Goal: Task Accomplishment & Management: Manage account settings

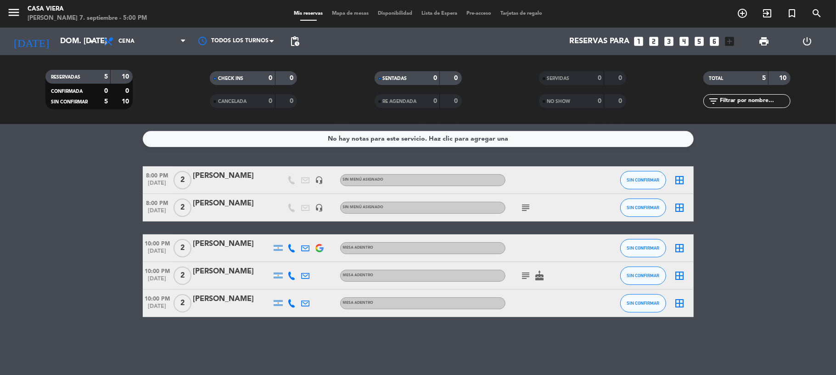
click at [160, 207] on div "8:00 PM [DATE]" at bounding box center [157, 207] width 29 height 27
click at [221, 204] on div "[PERSON_NAME]" at bounding box center [232, 203] width 78 height 12
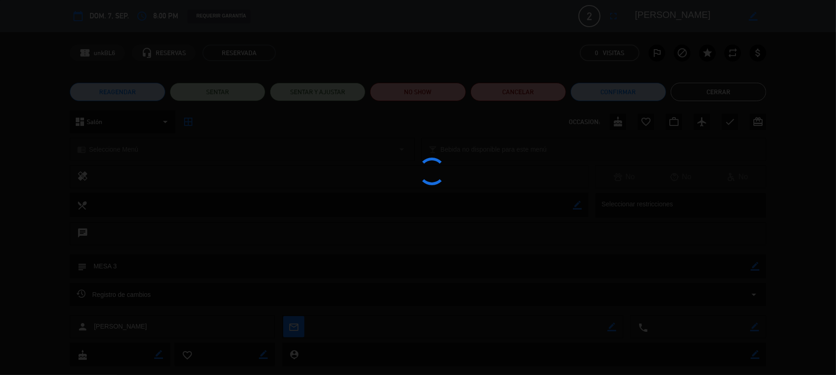
click at [221, 204] on div at bounding box center [418, 187] width 836 height 375
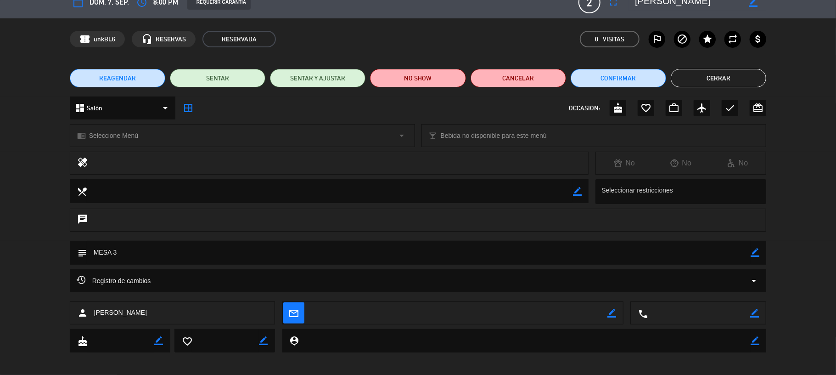
scroll to position [18, 0]
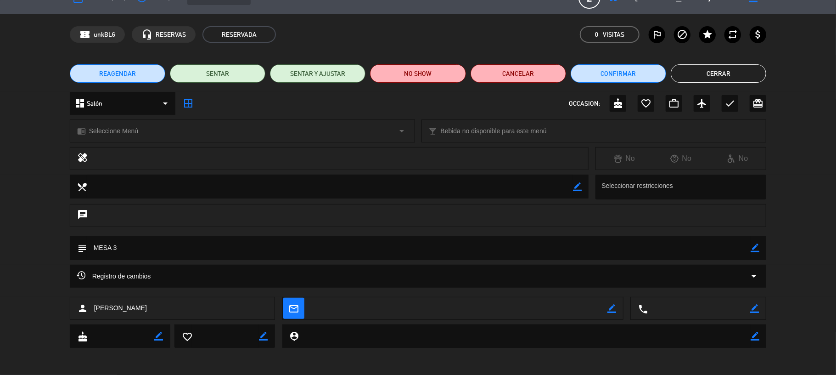
click at [168, 310] on div "person [PERSON_NAME]" at bounding box center [173, 308] width 206 height 23
click at [168, 308] on div "person [PERSON_NAME]" at bounding box center [173, 308] width 206 height 23
click at [147, 303] on div "person [PERSON_NAME]" at bounding box center [173, 308] width 206 height 23
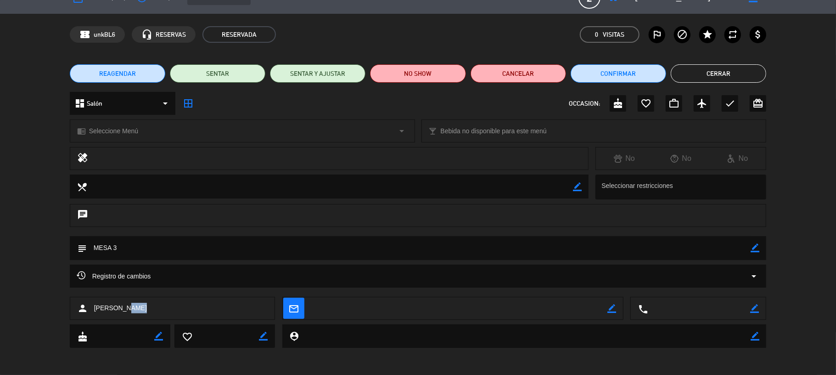
click at [147, 303] on div "person [PERSON_NAME]" at bounding box center [173, 308] width 206 height 23
click at [160, 301] on div "person [PERSON_NAME]" at bounding box center [173, 308] width 206 height 23
click at [161, 305] on div "person [PERSON_NAME]" at bounding box center [173, 308] width 206 height 23
click at [114, 308] on span "[PERSON_NAME]" at bounding box center [120, 308] width 53 height 11
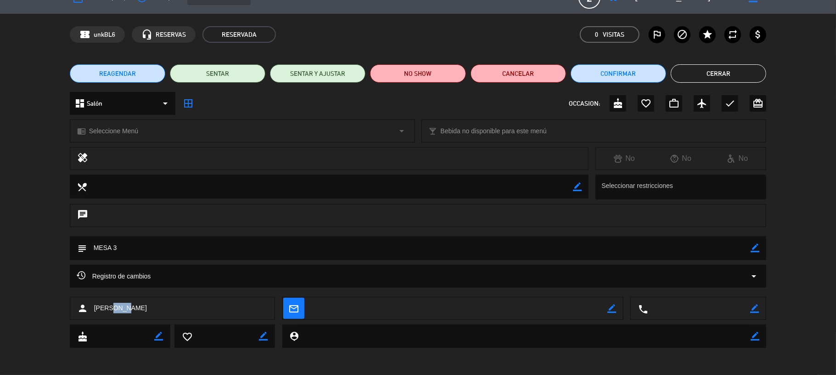
click at [114, 308] on span "[PERSON_NAME]" at bounding box center [120, 308] width 53 height 11
click at [79, 309] on icon "person" at bounding box center [82, 308] width 11 height 11
click at [101, 308] on span "[PERSON_NAME]" at bounding box center [120, 308] width 53 height 11
click at [107, 308] on span "[PERSON_NAME]" at bounding box center [120, 308] width 53 height 11
click at [107, 309] on span "[PERSON_NAME]" at bounding box center [120, 308] width 53 height 11
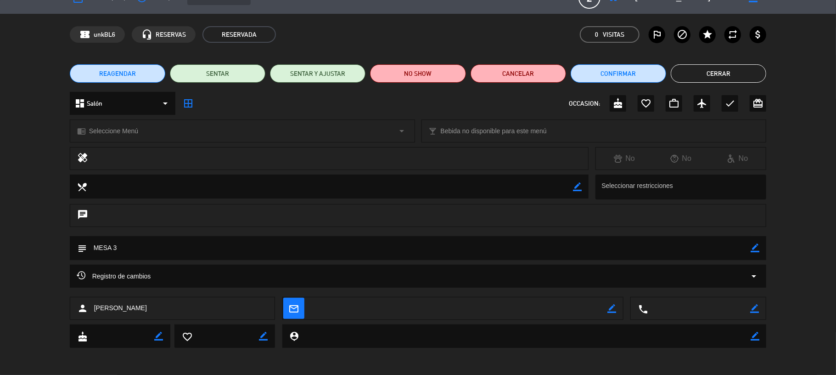
click at [126, 305] on div "person [PERSON_NAME]" at bounding box center [173, 308] width 206 height 23
click at [135, 301] on div "person [PERSON_NAME]" at bounding box center [173, 308] width 206 height 23
click at [751, 247] on icon "border_color" at bounding box center [755, 247] width 9 height 9
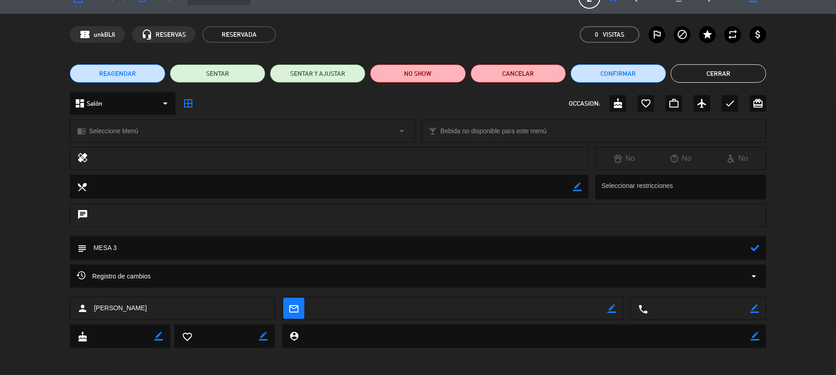
click at [260, 307] on div "person [PERSON_NAME]" at bounding box center [173, 308] width 206 height 23
click at [92, 310] on div "person [PERSON_NAME]" at bounding box center [173, 308] width 206 height 23
click at [105, 307] on span "[PERSON_NAME]" at bounding box center [120, 308] width 53 height 11
click at [37, 170] on div "healing No No No" at bounding box center [418, 161] width 836 height 28
click at [189, 312] on div "person [PERSON_NAME]" at bounding box center [173, 308] width 206 height 23
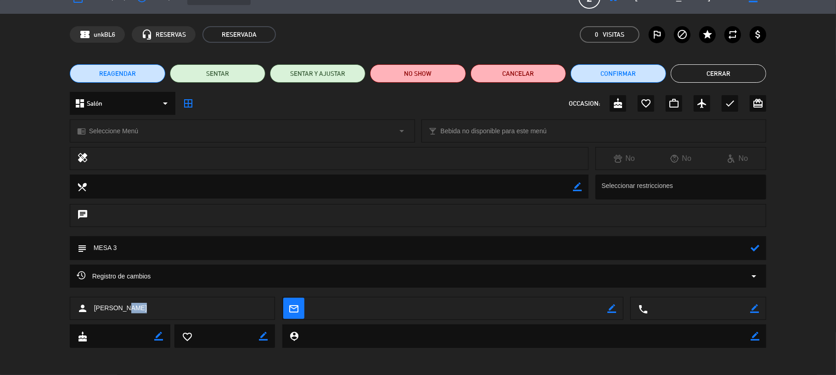
click at [189, 312] on div "person [PERSON_NAME]" at bounding box center [173, 308] width 206 height 23
